Goal: Task Accomplishment & Management: Complete application form

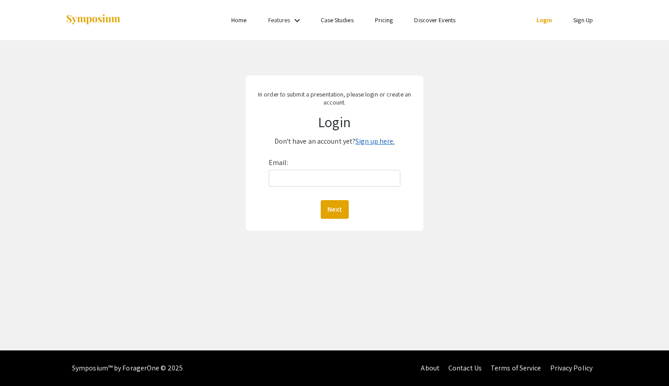
click at [380, 143] on link "Sign up here." at bounding box center [375, 141] width 39 height 9
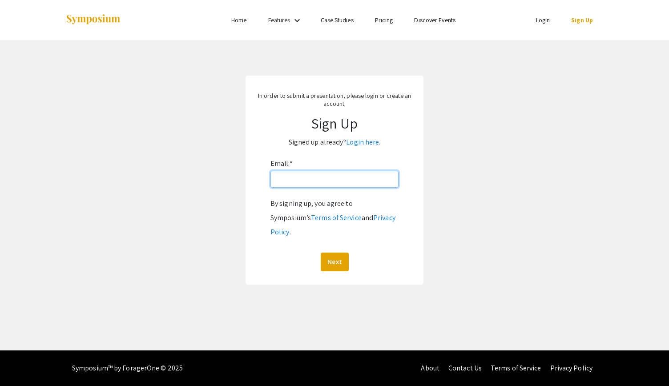
click at [333, 176] on input "Email: *" at bounding box center [335, 179] width 128 height 17
type input "[EMAIL_ADDRESS][DOMAIN_NAME]"
click at [321, 253] on button "Next" at bounding box center [335, 262] width 28 height 19
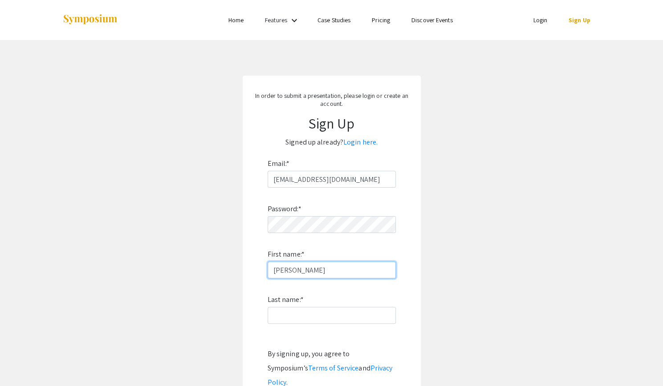
type input "[PERSON_NAME]"
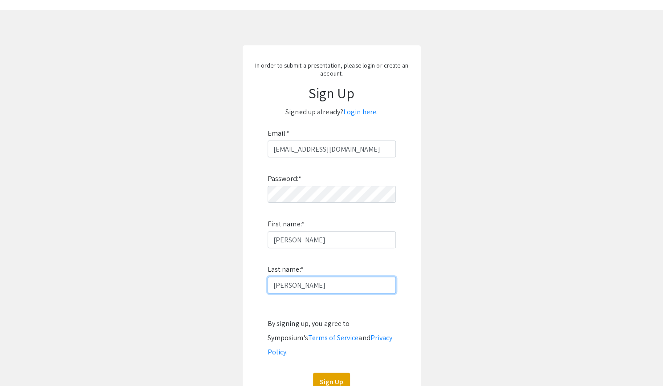
scroll to position [106, 0]
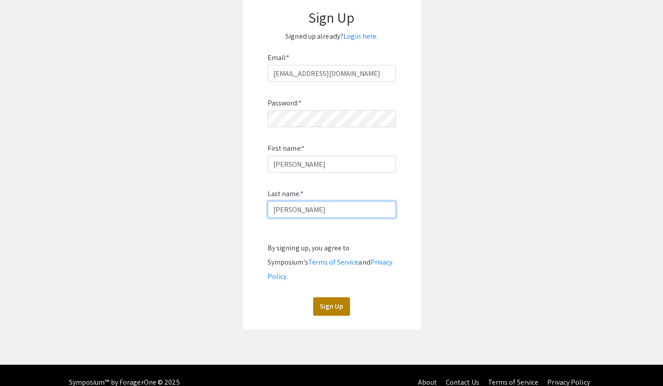
type input "[PERSON_NAME]"
click at [333, 297] on button "Sign Up" at bounding box center [331, 306] width 37 height 19
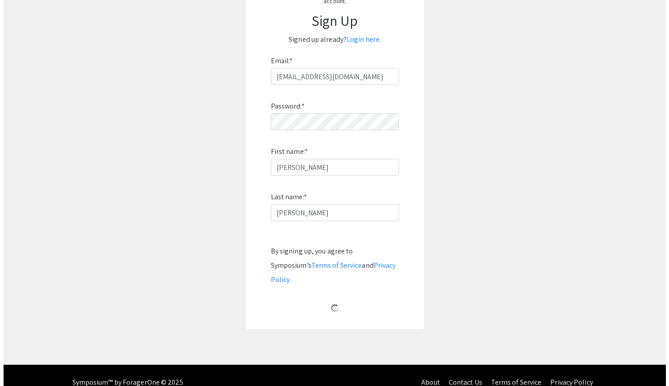
scroll to position [0, 0]
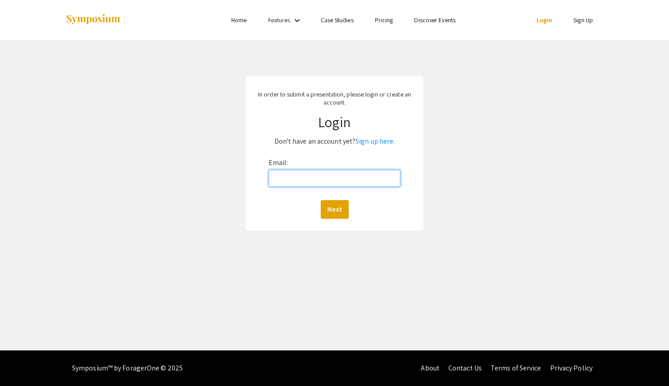
click at [304, 182] on input "Email:" at bounding box center [335, 178] width 132 height 17
type input "[EMAIL_ADDRESS][DOMAIN_NAME]"
click at [321, 200] on button "Next" at bounding box center [335, 209] width 28 height 19
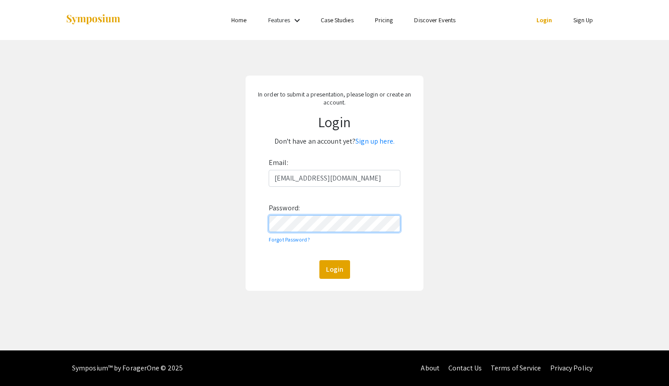
click at [320, 260] on button "Login" at bounding box center [335, 269] width 31 height 19
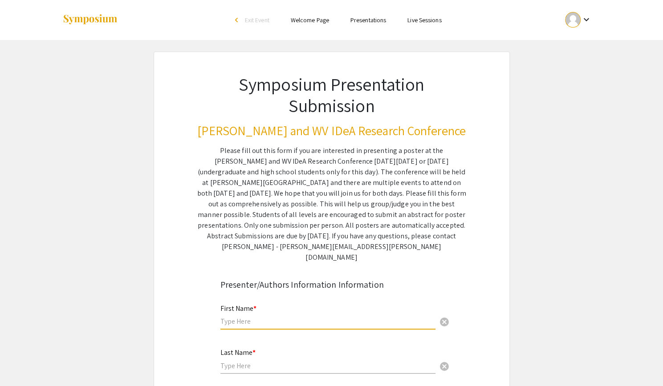
click at [277, 317] on input "text" at bounding box center [327, 321] width 215 height 9
type input "[PERSON_NAME]"
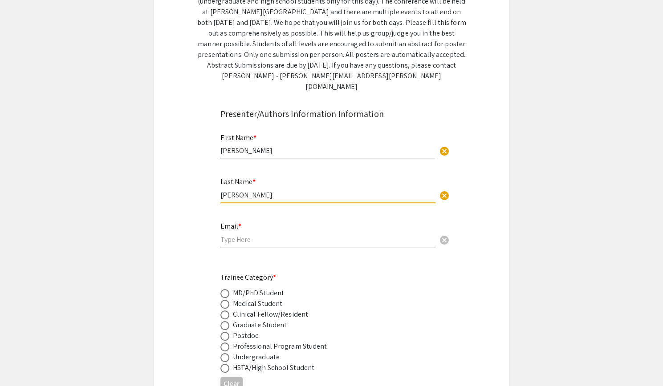
scroll to position [178, 0]
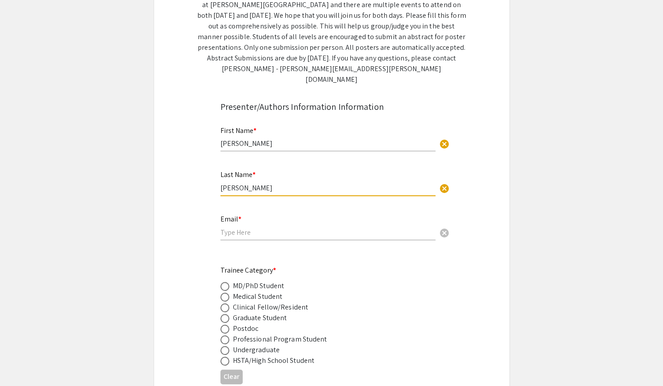
type input "[PERSON_NAME]"
click at [257, 228] on input "email" at bounding box center [327, 232] width 215 height 9
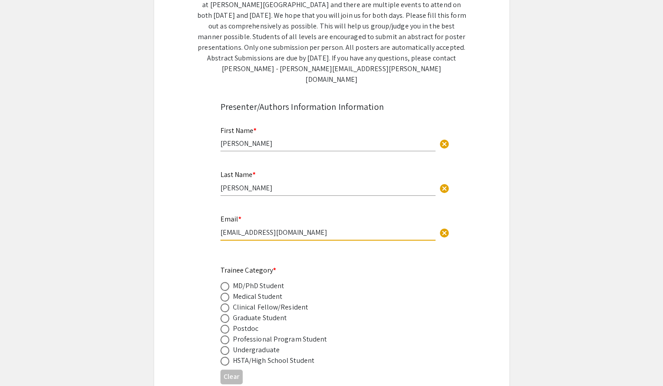
type input "[EMAIL_ADDRESS][DOMAIN_NAME]"
click at [222, 314] on span at bounding box center [224, 318] width 9 height 9
click at [222, 314] on input "radio" at bounding box center [224, 318] width 9 height 9
radio input "true"
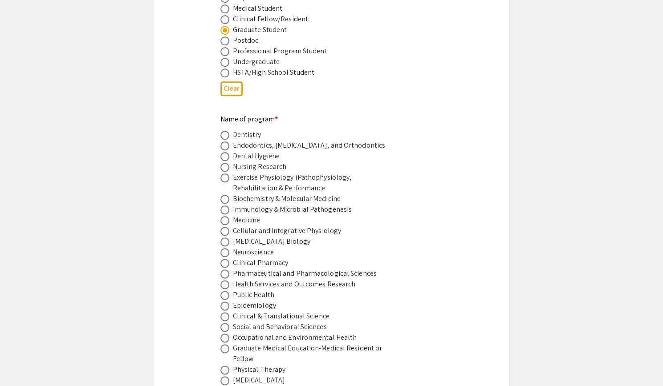
scroll to position [468, 0]
click at [223, 204] on span at bounding box center [224, 208] width 9 height 9
click at [223, 204] on input "radio" at bounding box center [224, 208] width 9 height 9
radio input "true"
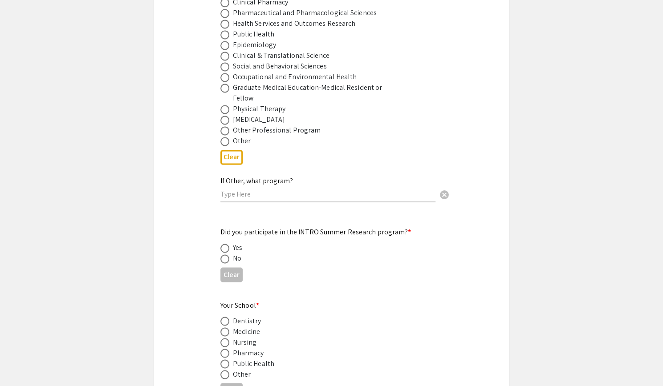
scroll to position [740, 0]
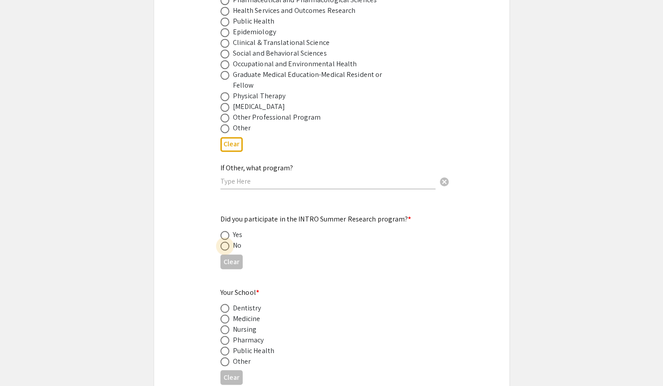
click at [226, 242] on span at bounding box center [224, 246] width 9 height 9
click at [226, 242] on input "radio" at bounding box center [224, 246] width 9 height 9
radio input "true"
click at [221, 315] on span at bounding box center [224, 319] width 9 height 9
click at [221, 315] on input "radio" at bounding box center [224, 319] width 9 height 9
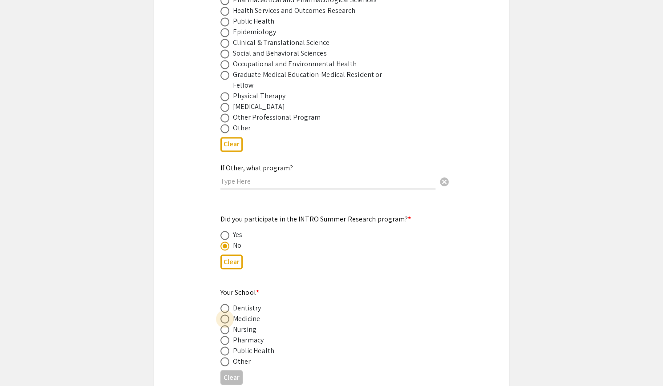
radio input "true"
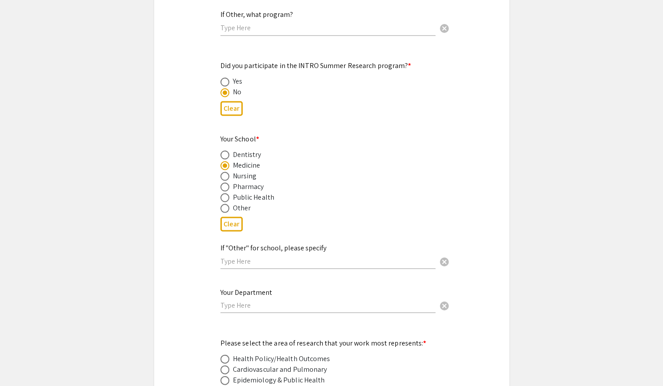
scroll to position [898, 0]
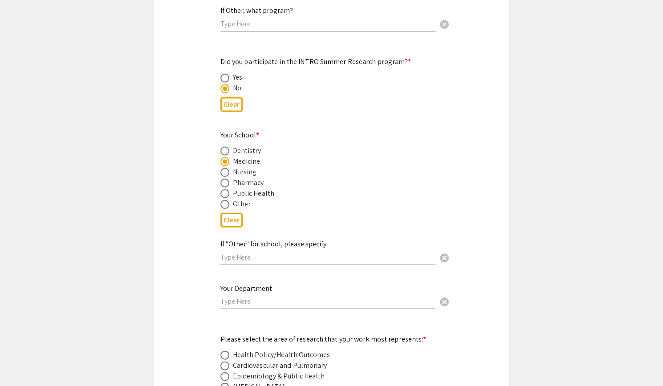
click at [266, 295] on div "Your Department cancel" at bounding box center [327, 292] width 215 height 34
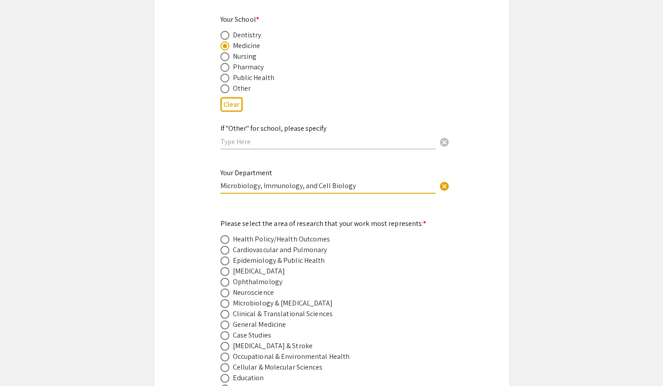
scroll to position [1018, 0]
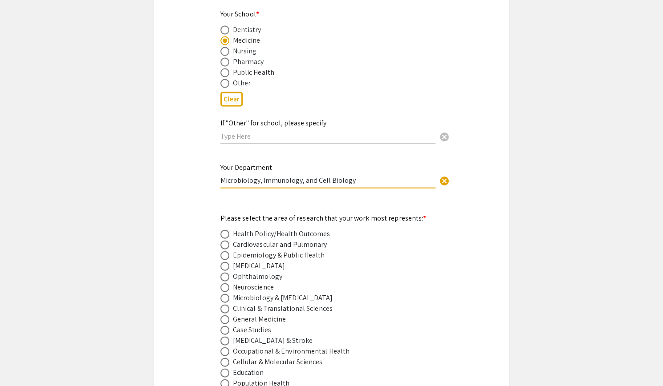
type input "Microbiology, Immunology, and Cell Biology"
click at [224, 262] on span at bounding box center [224, 266] width 9 height 9
click at [224, 262] on input "radio" at bounding box center [224, 266] width 9 height 9
radio input "true"
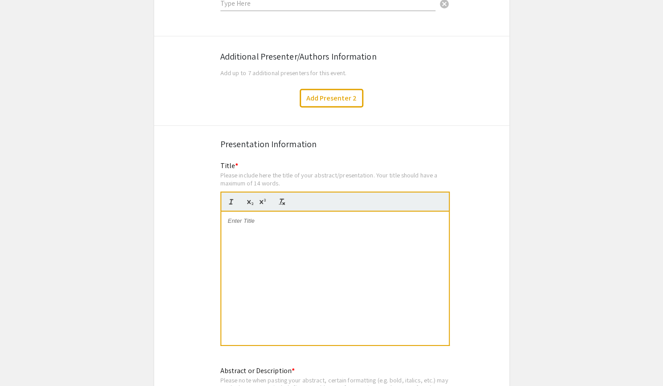
scroll to position [1500, 0]
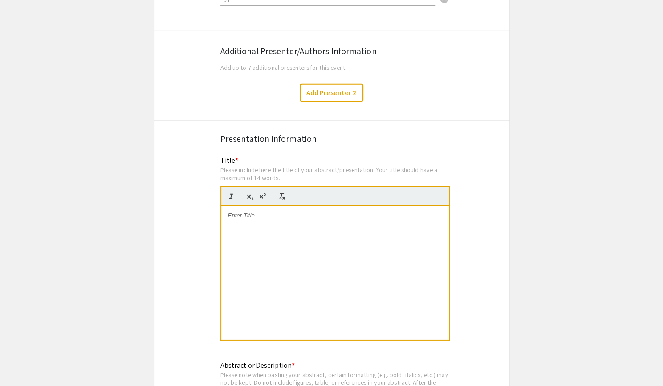
click at [256, 212] on p at bounding box center [335, 216] width 214 height 8
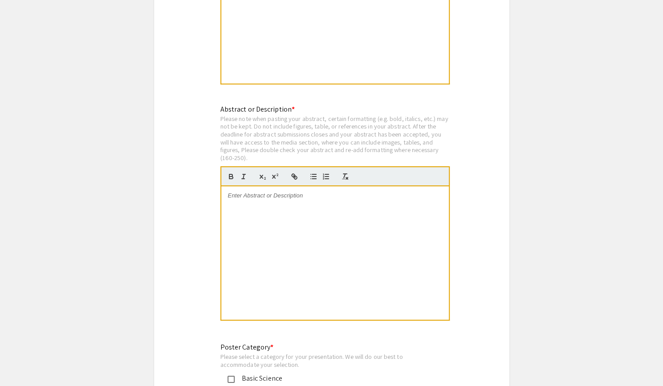
scroll to position [1760, 0]
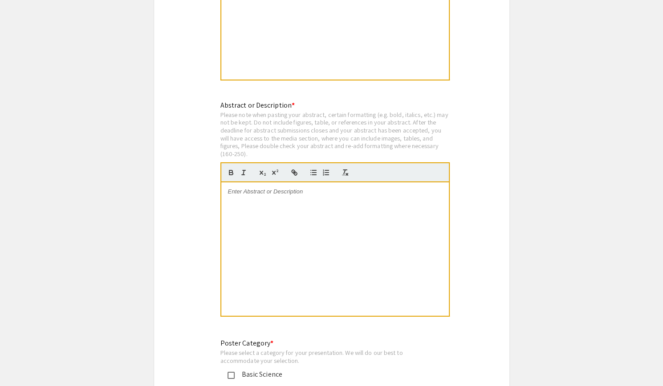
click at [308, 233] on div at bounding box center [334, 249] width 227 height 134
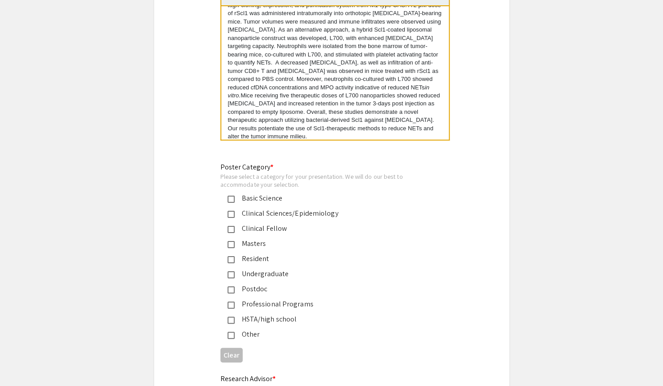
scroll to position [2015, 0]
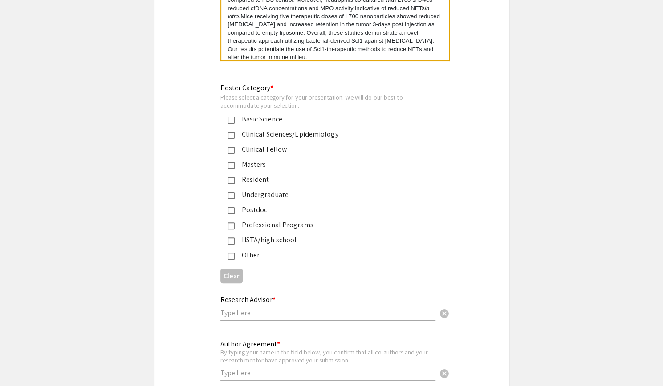
click at [227, 117] on mat-pseudo-checkbox at bounding box center [230, 120] width 7 height 7
click at [319, 308] on input "text" at bounding box center [327, 312] width 215 height 9
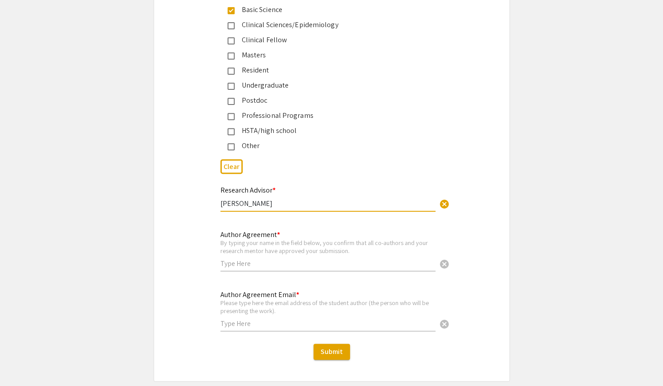
scroll to position [2136, 0]
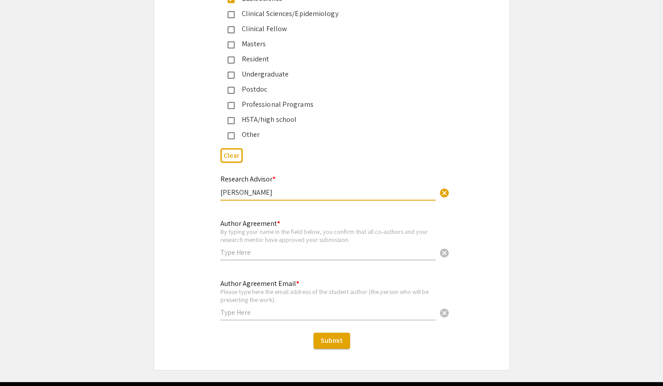
type input "Dr. Brian Boone"
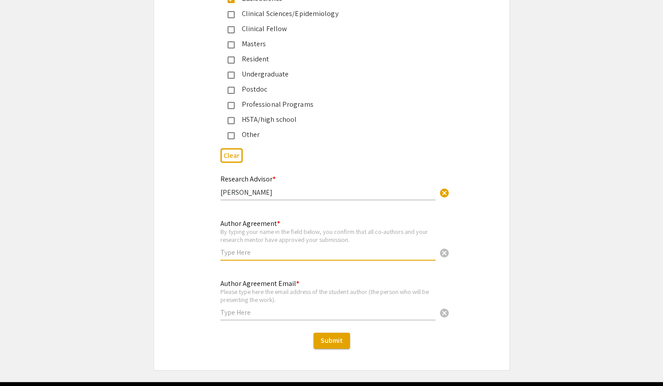
click at [317, 248] on input "text" at bounding box center [327, 252] width 215 height 9
type input "Emily Godfrey"
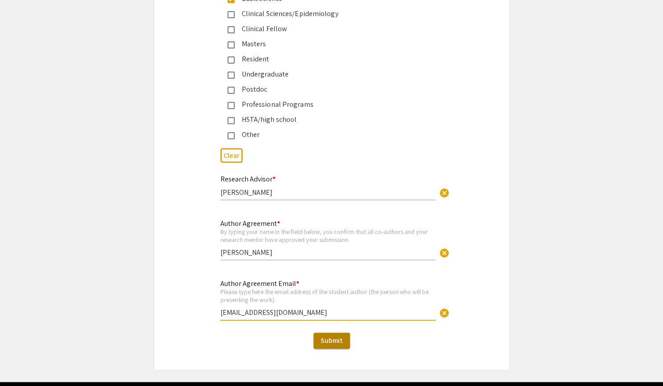
type input "[EMAIL_ADDRESS][DOMAIN_NAME]"
click at [327, 336] on span "Submit" at bounding box center [331, 340] width 22 height 9
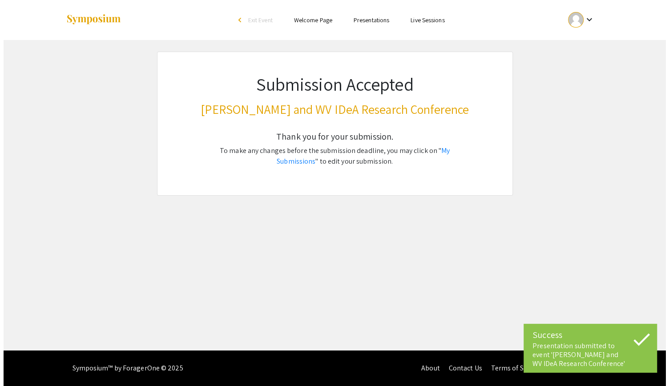
scroll to position [0, 0]
